Goal: Use online tool/utility: Utilize a website feature to perform a specific function

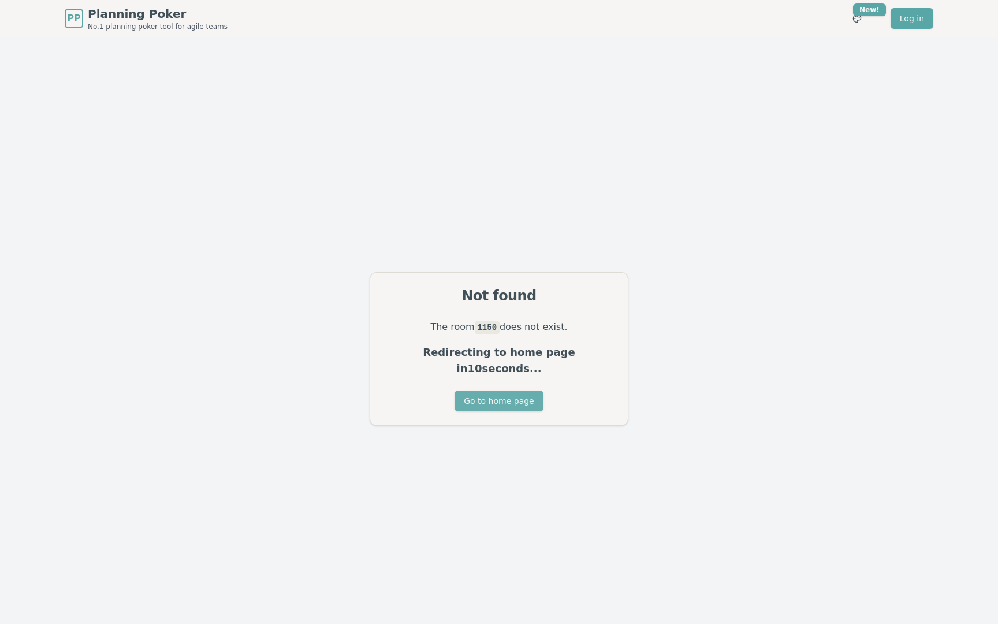
click at [508, 390] on button "Go to home page" at bounding box center [499, 400] width 88 height 21
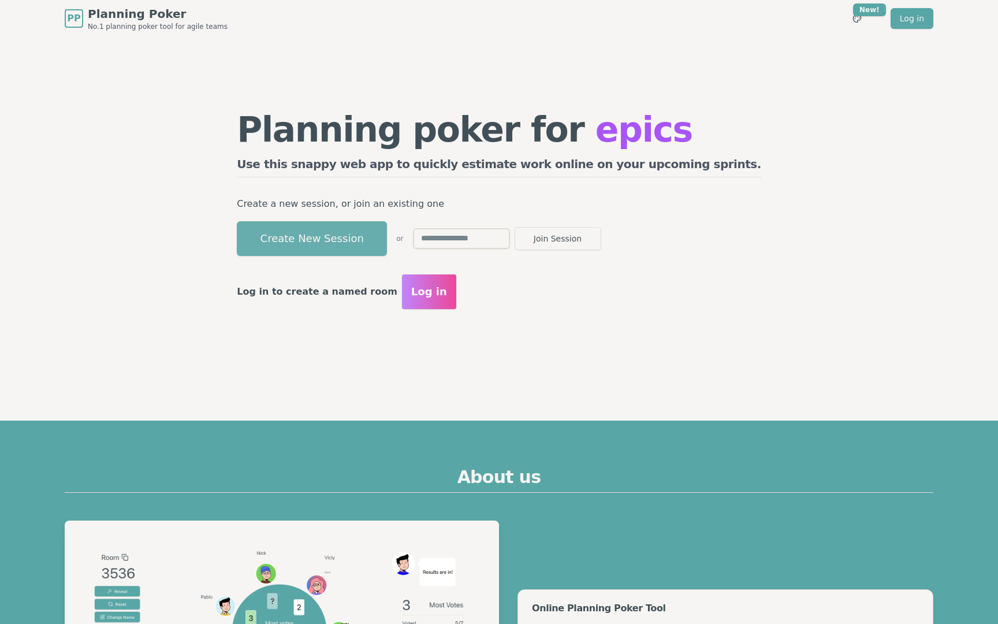
click at [387, 243] on button "Create New Session" at bounding box center [312, 238] width 150 height 35
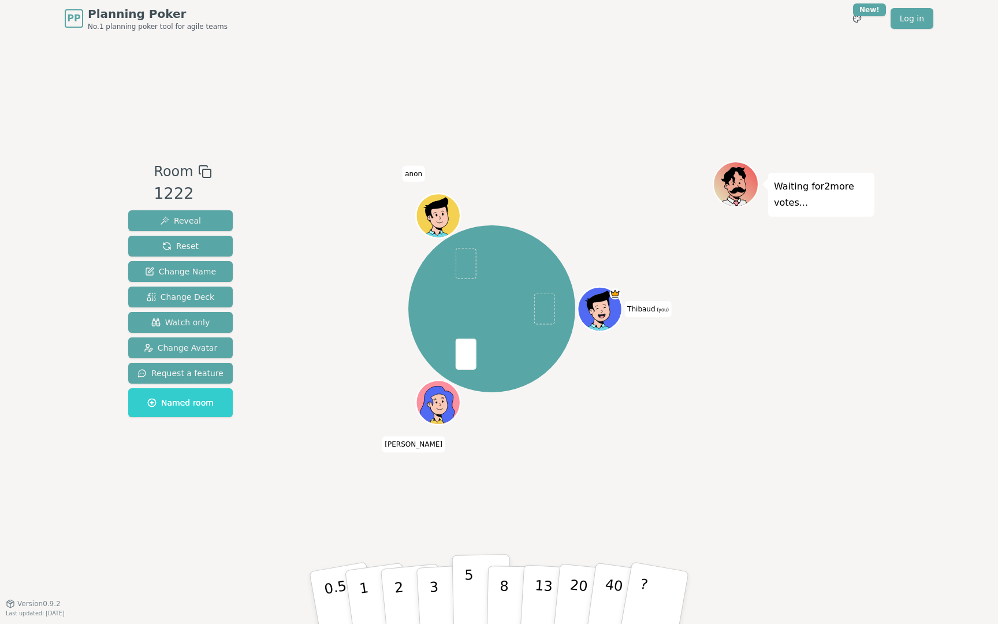
click at [474, 583] on button "5" at bounding box center [481, 598] width 59 height 88
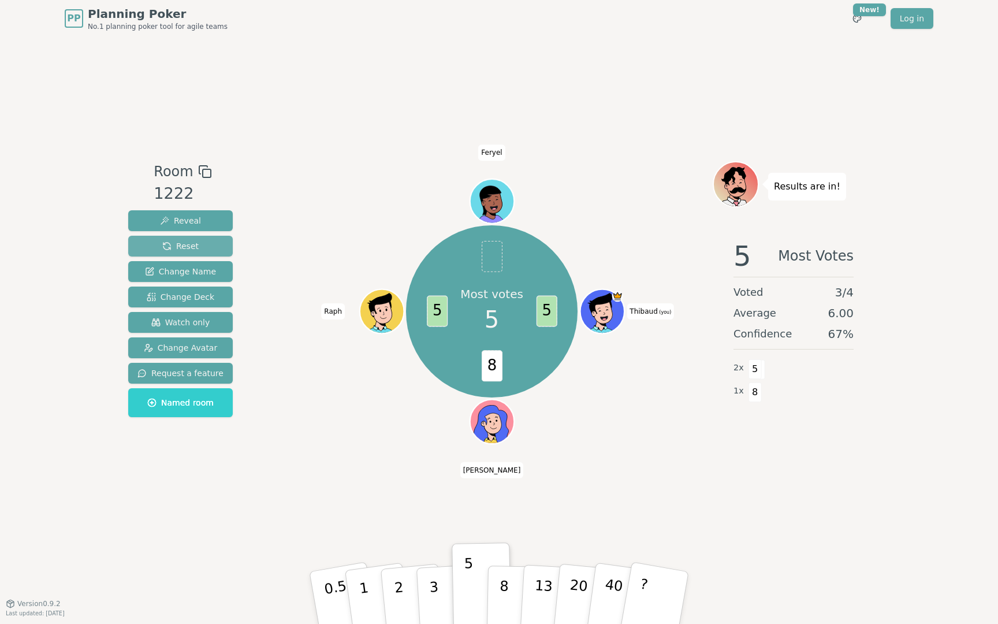
click at [183, 245] on span "Reset" at bounding box center [180, 246] width 36 height 12
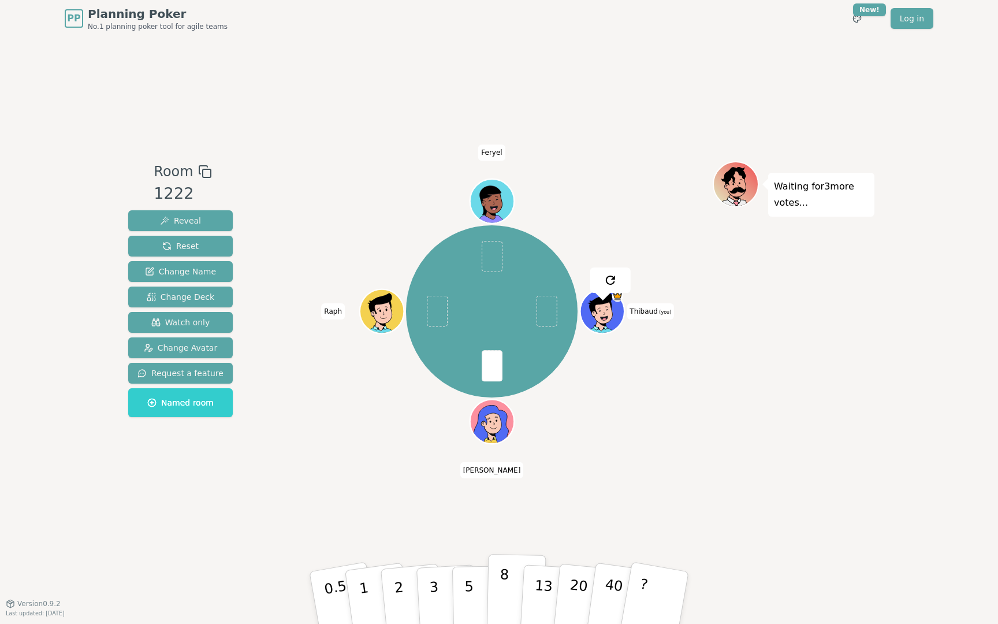
click at [504, 575] on p "8" at bounding box center [504, 597] width 10 height 62
click at [210, 225] on button "Reveal" at bounding box center [180, 220] width 105 height 21
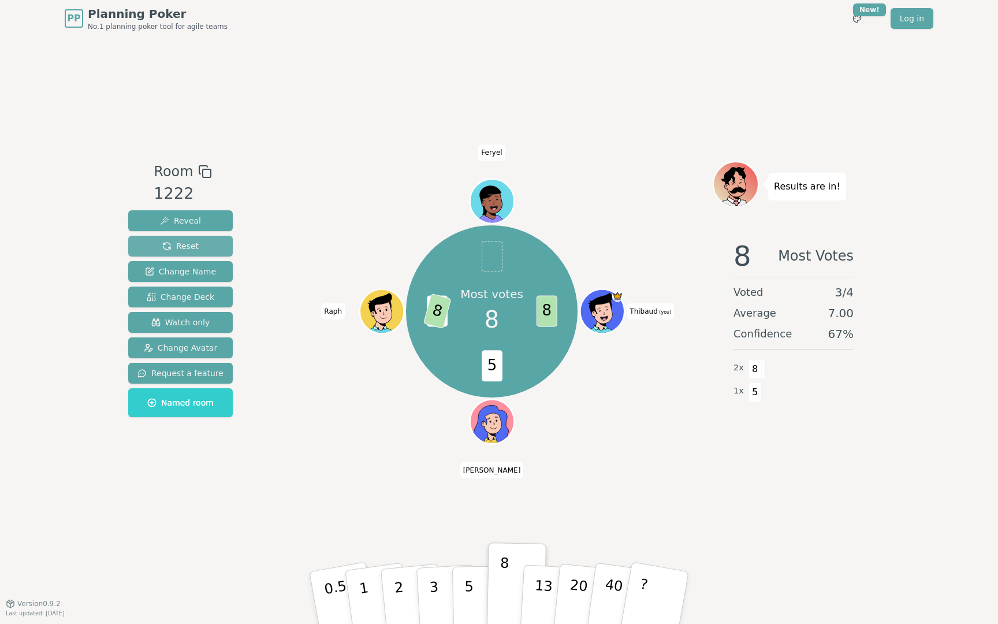
click at [193, 245] on span "Reset" at bounding box center [180, 246] width 36 height 12
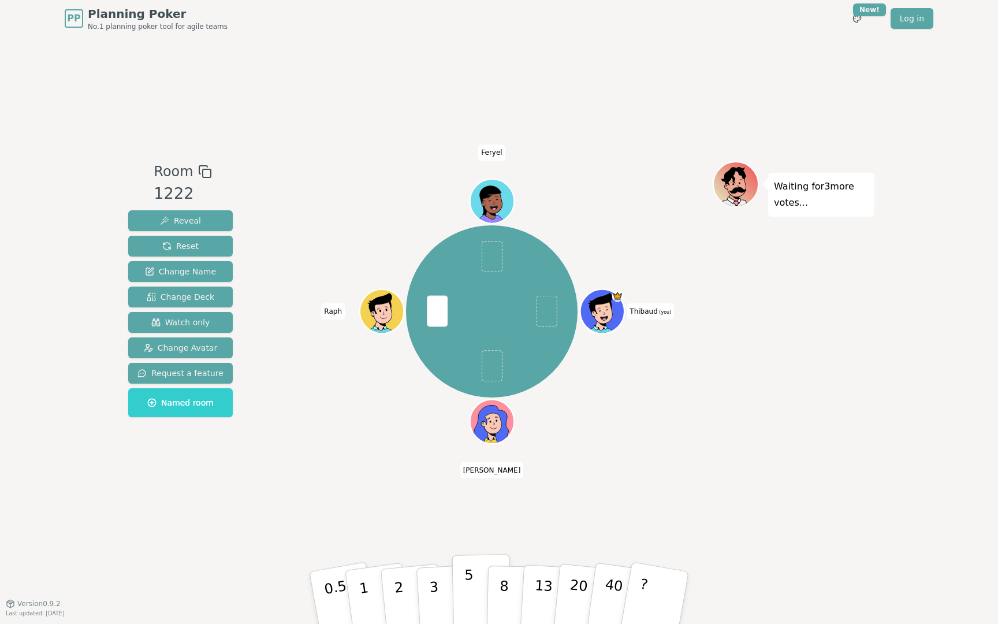
click at [470, 586] on p "5" at bounding box center [469, 598] width 10 height 62
click at [211, 222] on button "Reveal" at bounding box center [180, 220] width 105 height 21
